Goal: Information Seeking & Learning: Learn about a topic

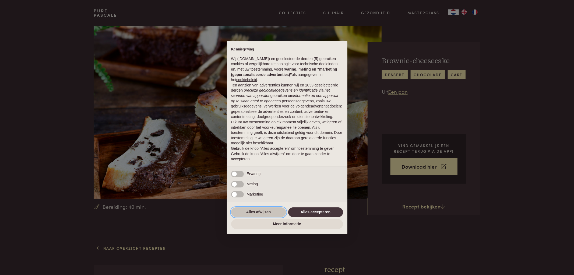
click at [270, 209] on button "Alles afwijzen" at bounding box center [258, 212] width 55 height 10
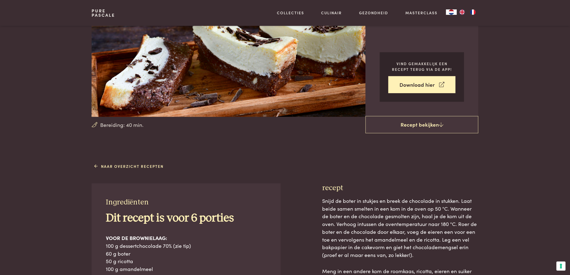
scroll to position [90, 0]
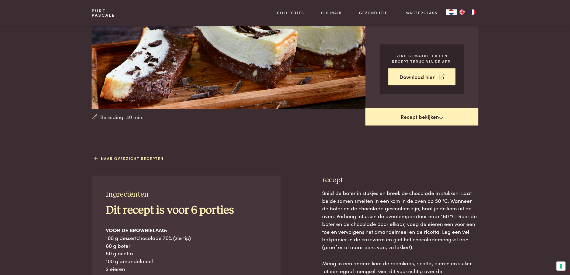
click at [419, 117] on link "Recept bekijken" at bounding box center [421, 116] width 113 height 17
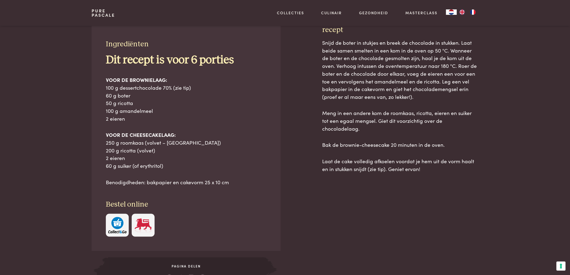
scroll to position [243, 0]
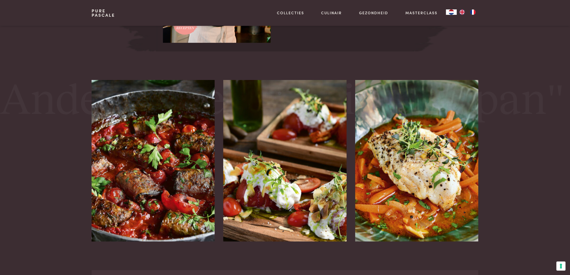
scroll to position [901, 0]
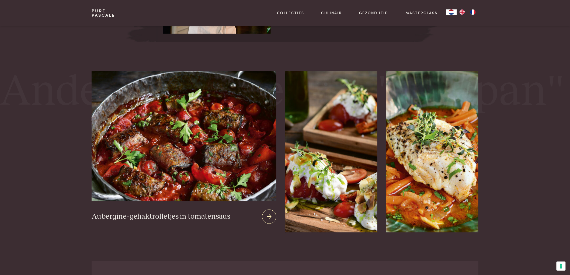
click at [265, 214] on div at bounding box center [269, 216] width 14 height 14
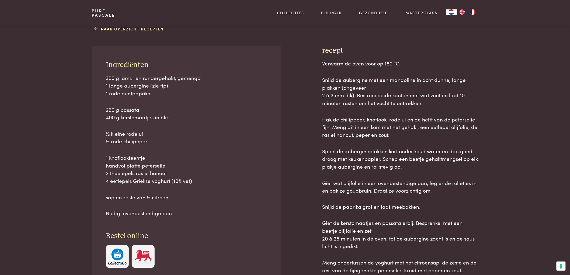
scroll to position [209, 0]
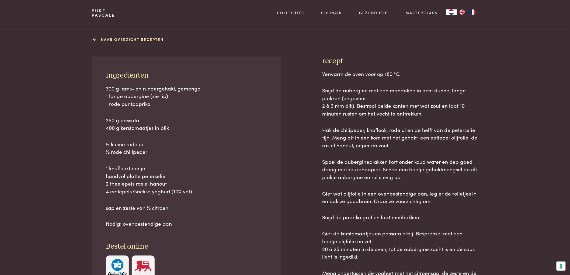
click at [130, 39] on link "Naar overzicht recepten" at bounding box center [129, 40] width 69 height 6
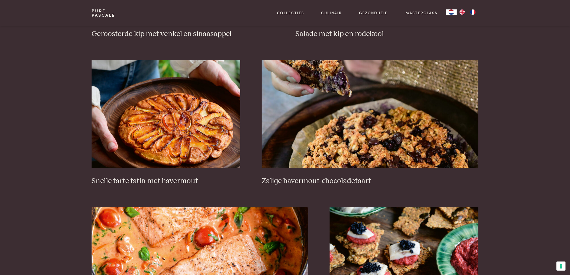
scroll to position [778, 0]
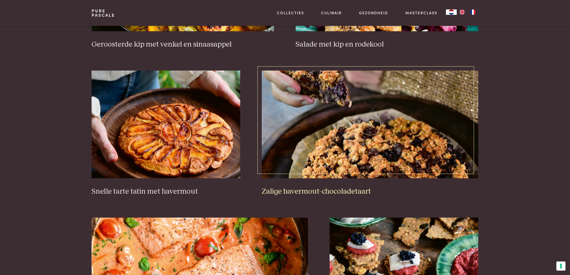
click at [295, 190] on h3 "Zalige havermout-chocoladetaart" at bounding box center [370, 191] width 217 height 9
click at [184, 190] on h3 "Snelle tarte tatin met havermout" at bounding box center [166, 191] width 149 height 9
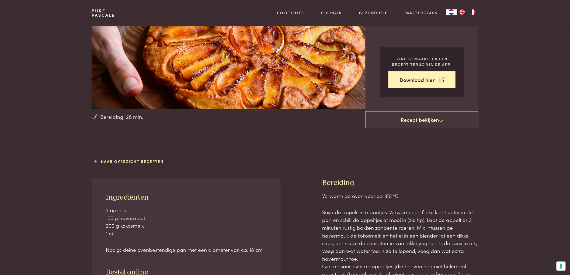
scroll to position [90, 0]
